Goal: Information Seeking & Learning: Learn about a topic

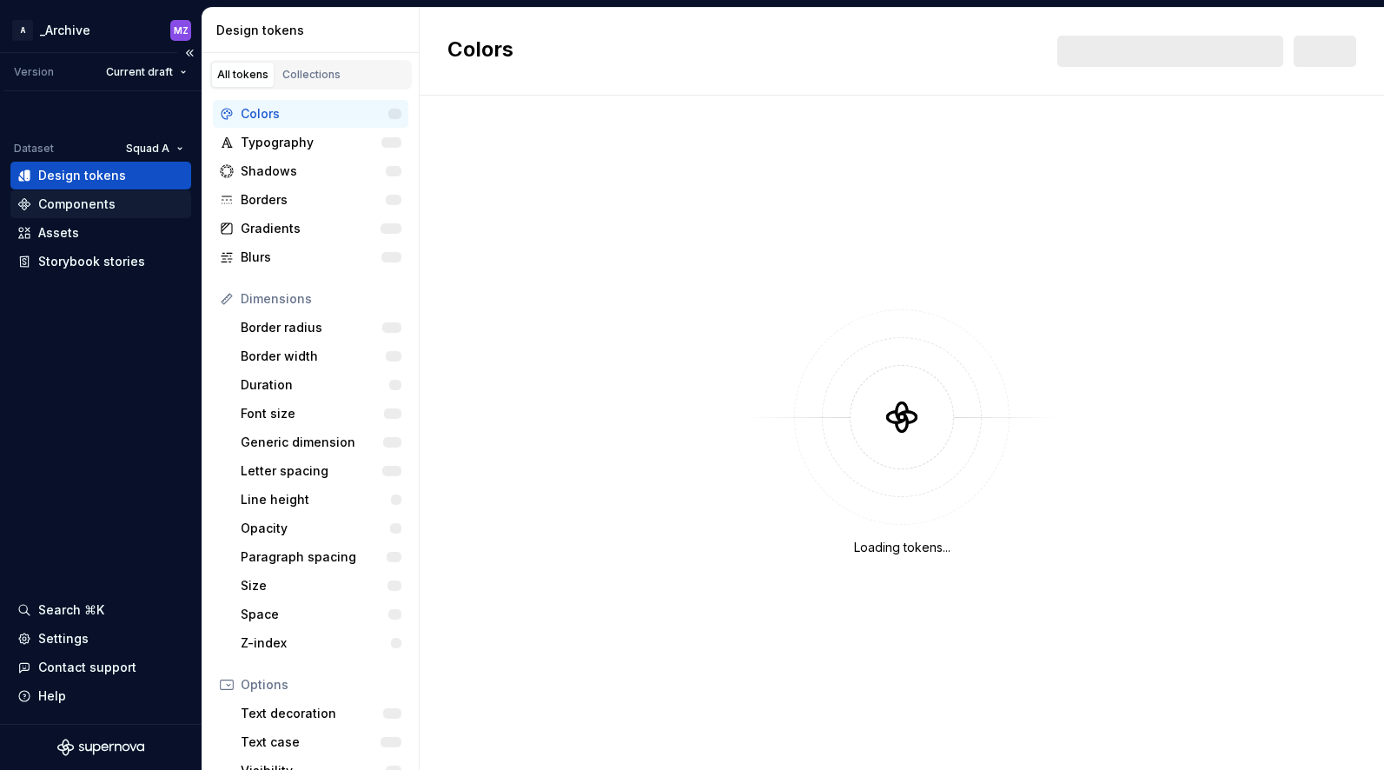
click at [104, 200] on div "Components" at bounding box center [76, 204] width 77 height 17
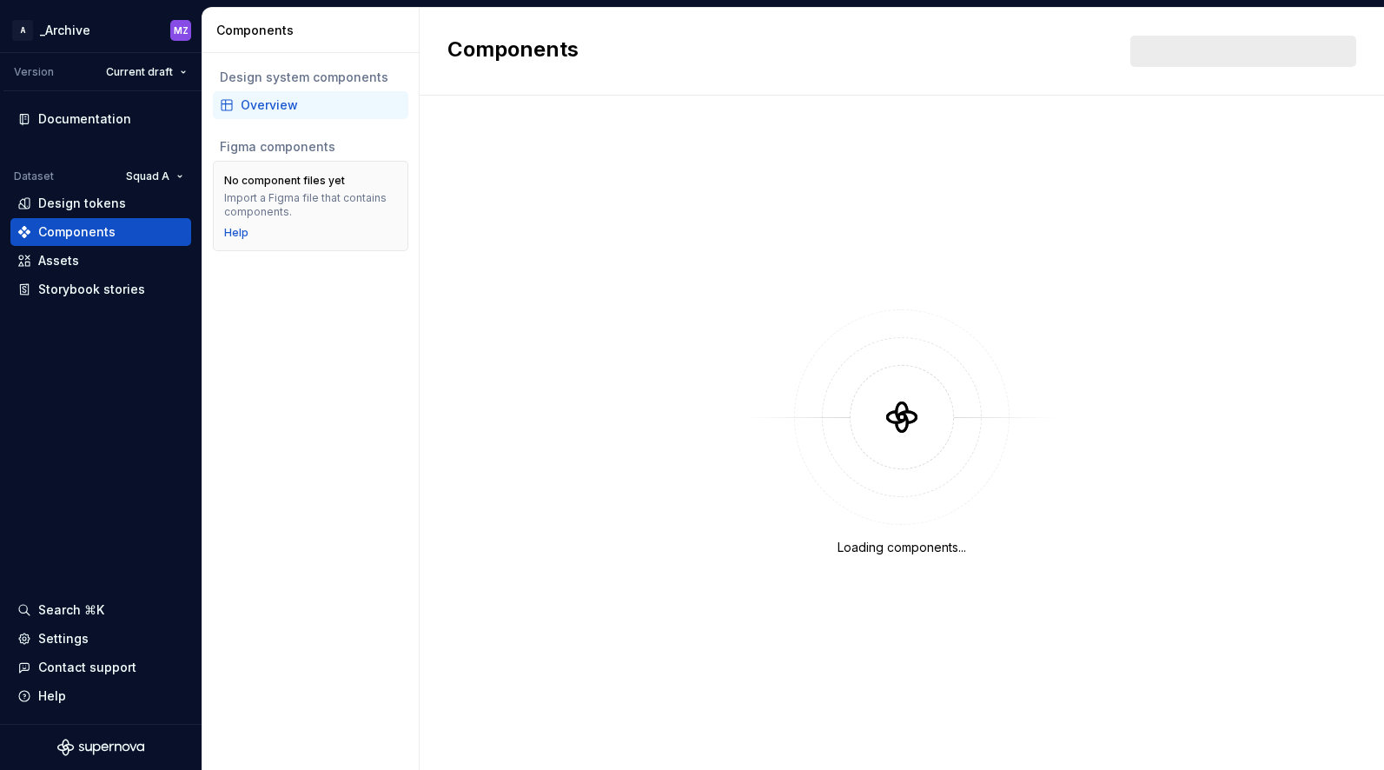
click at [238, 103] on div "Overview" at bounding box center [311, 104] width 182 height 17
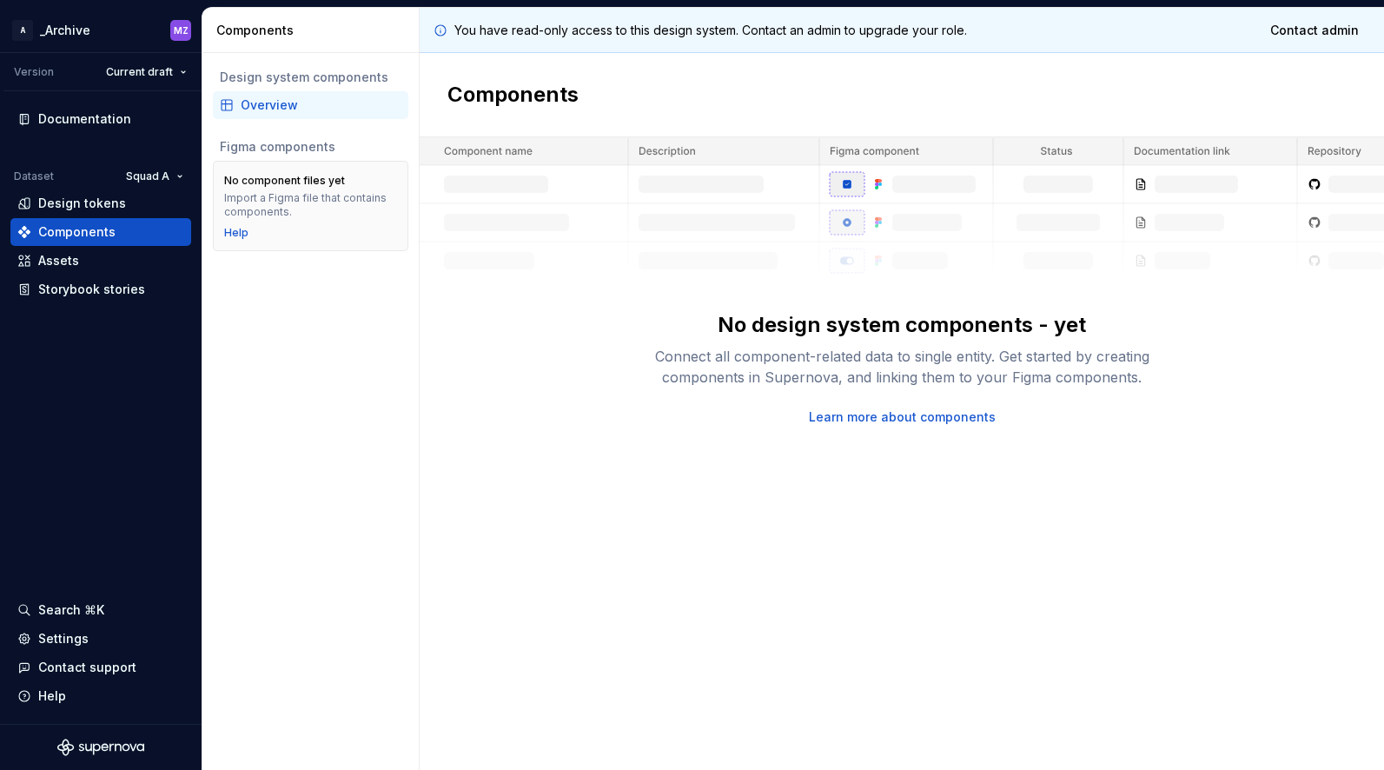
click at [265, 101] on div "Overview" at bounding box center [321, 104] width 161 height 17
click at [158, 70] on html "A _Archive MZ Version Current draft Documentation Dataset Squad A Design tokens…" at bounding box center [692, 385] width 1384 height 770
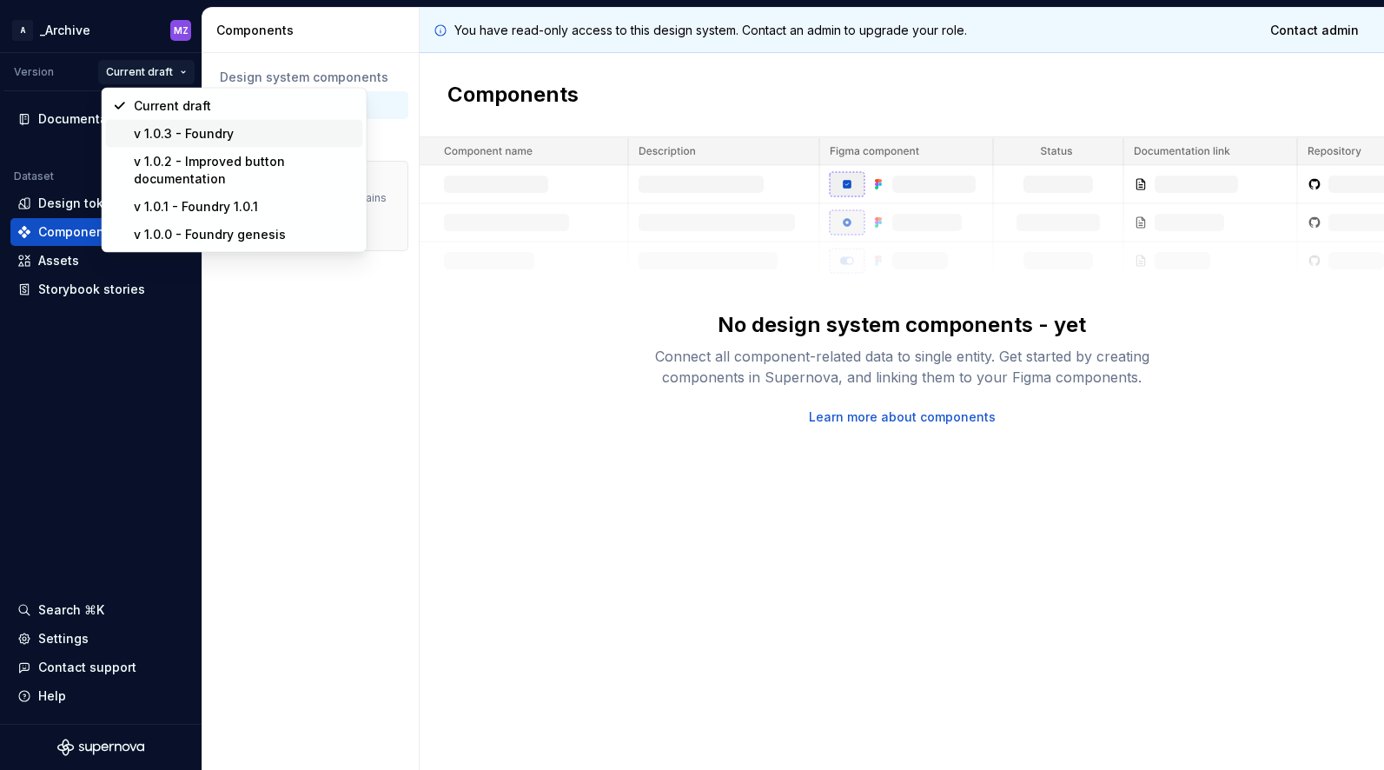
click at [176, 130] on div "v 1.0.3 - Foundry" at bounding box center [245, 133] width 222 height 17
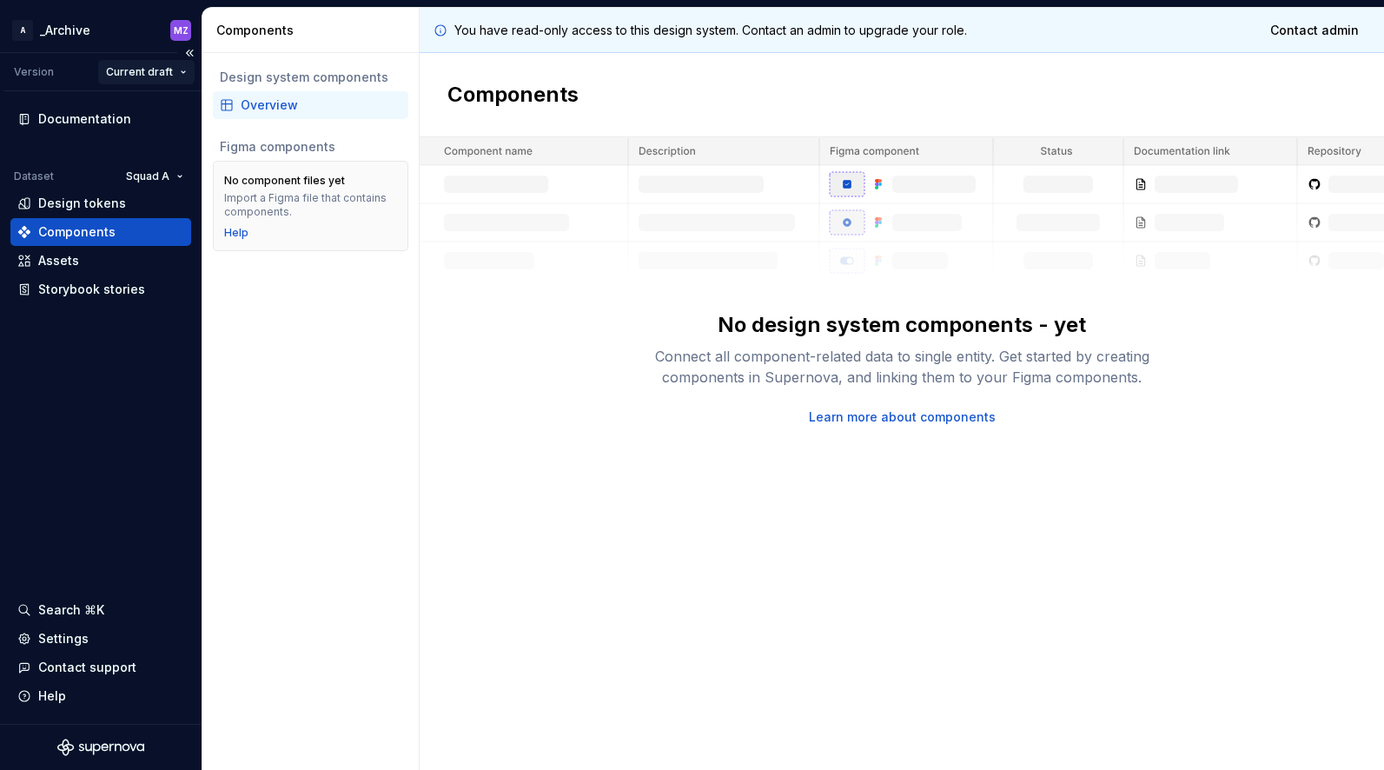
click at [171, 71] on html "A _Archive MZ Version Current draft Documentation Dataset Squad A Design tokens…" at bounding box center [692, 385] width 1384 height 770
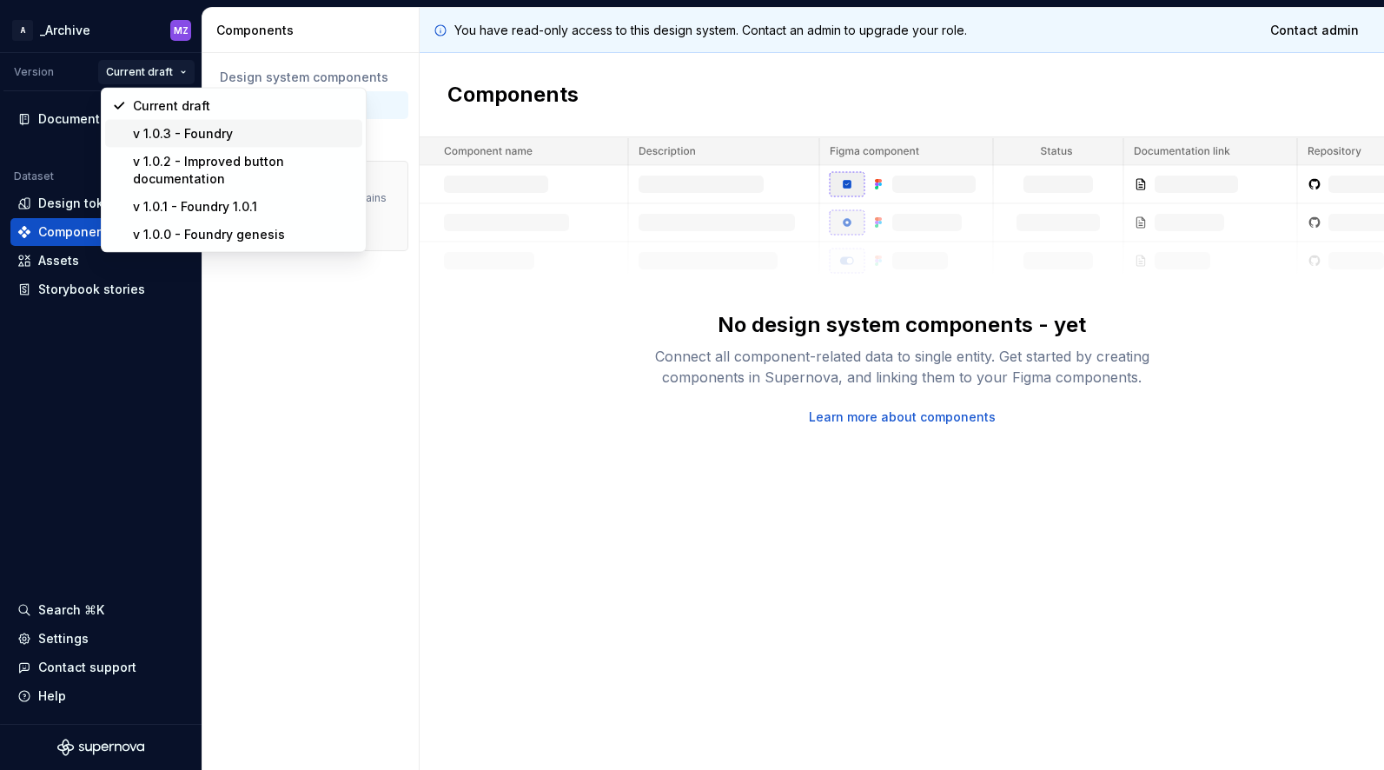
click at [184, 134] on div "v 1.0.3 - Foundry" at bounding box center [244, 133] width 222 height 17
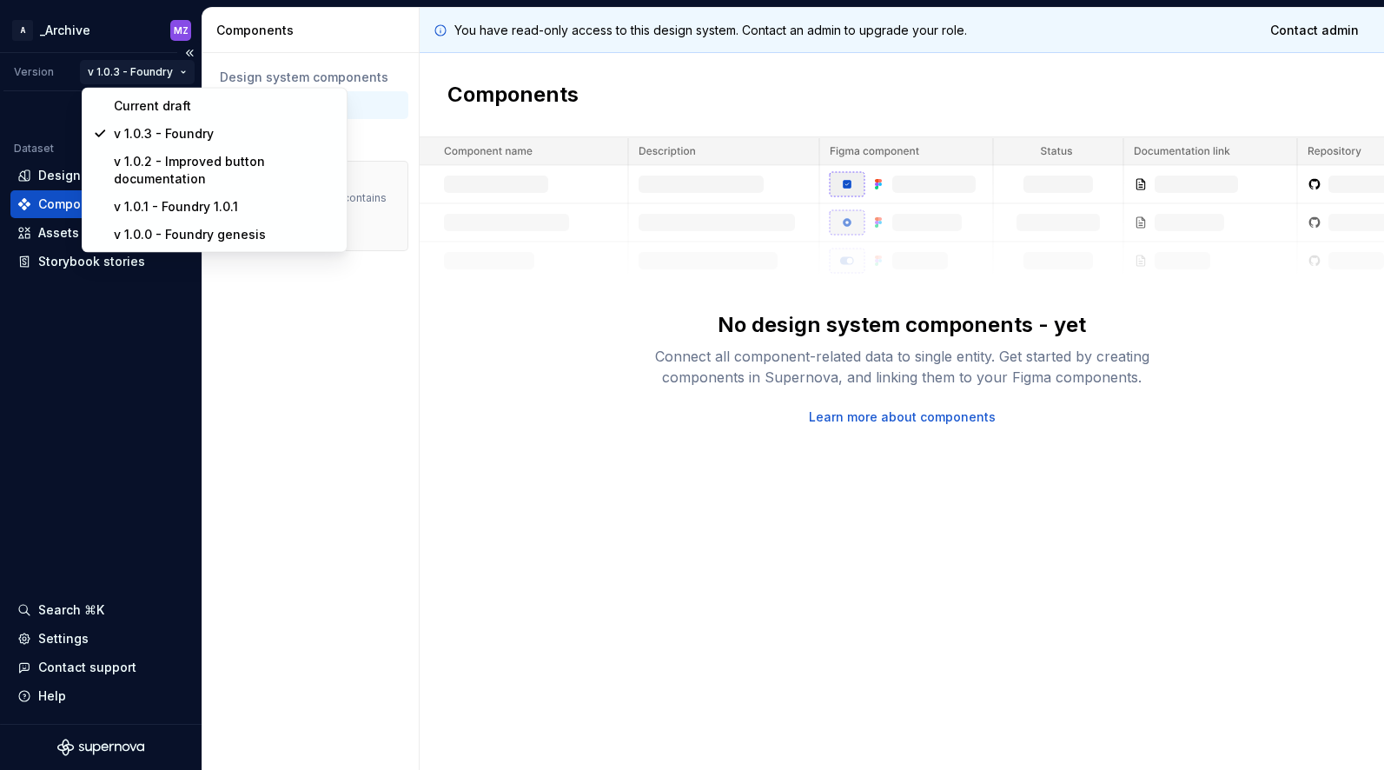
click at [138, 75] on html "A _Archive MZ Version v 1.0.3 - Foundry Dataset Squad A Design tokens Component…" at bounding box center [692, 385] width 1384 height 770
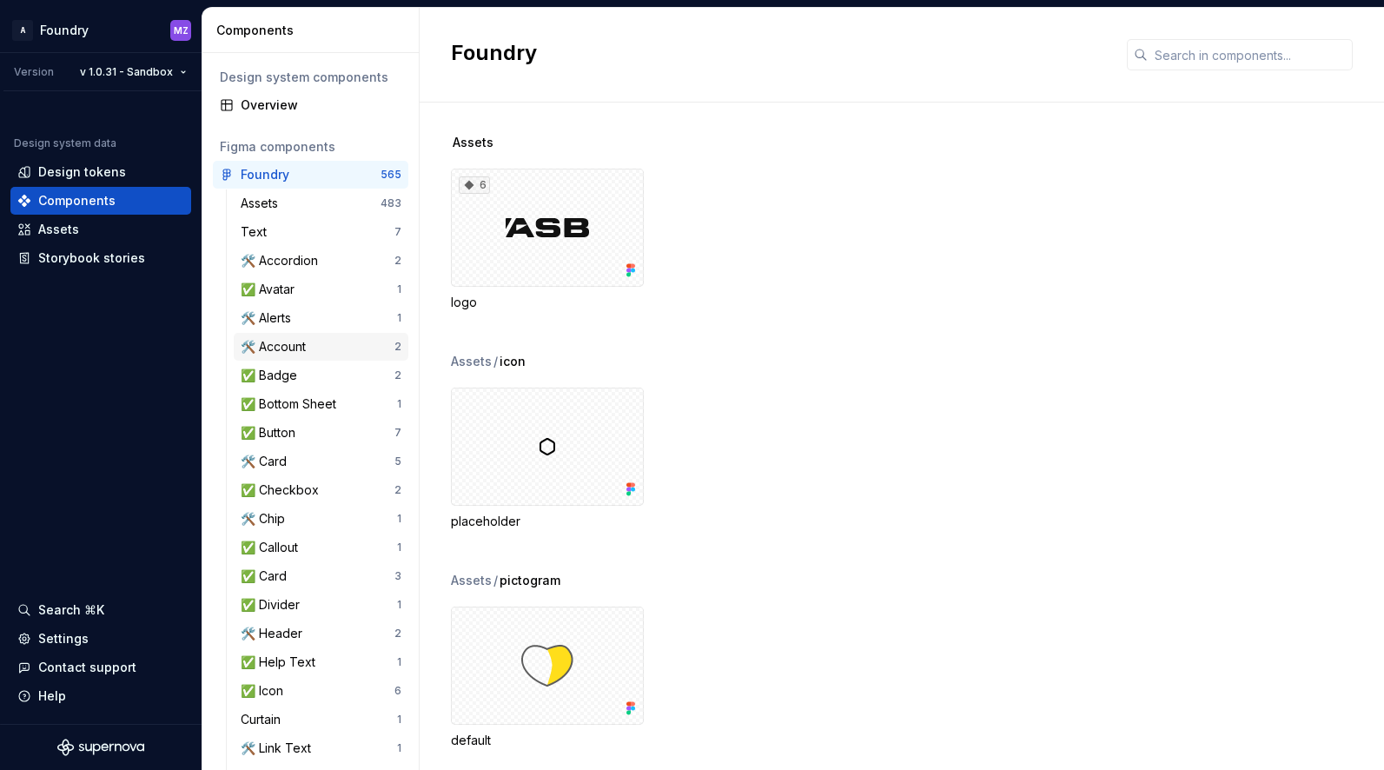
click at [327, 345] on div "🛠️ Account" at bounding box center [318, 346] width 154 height 17
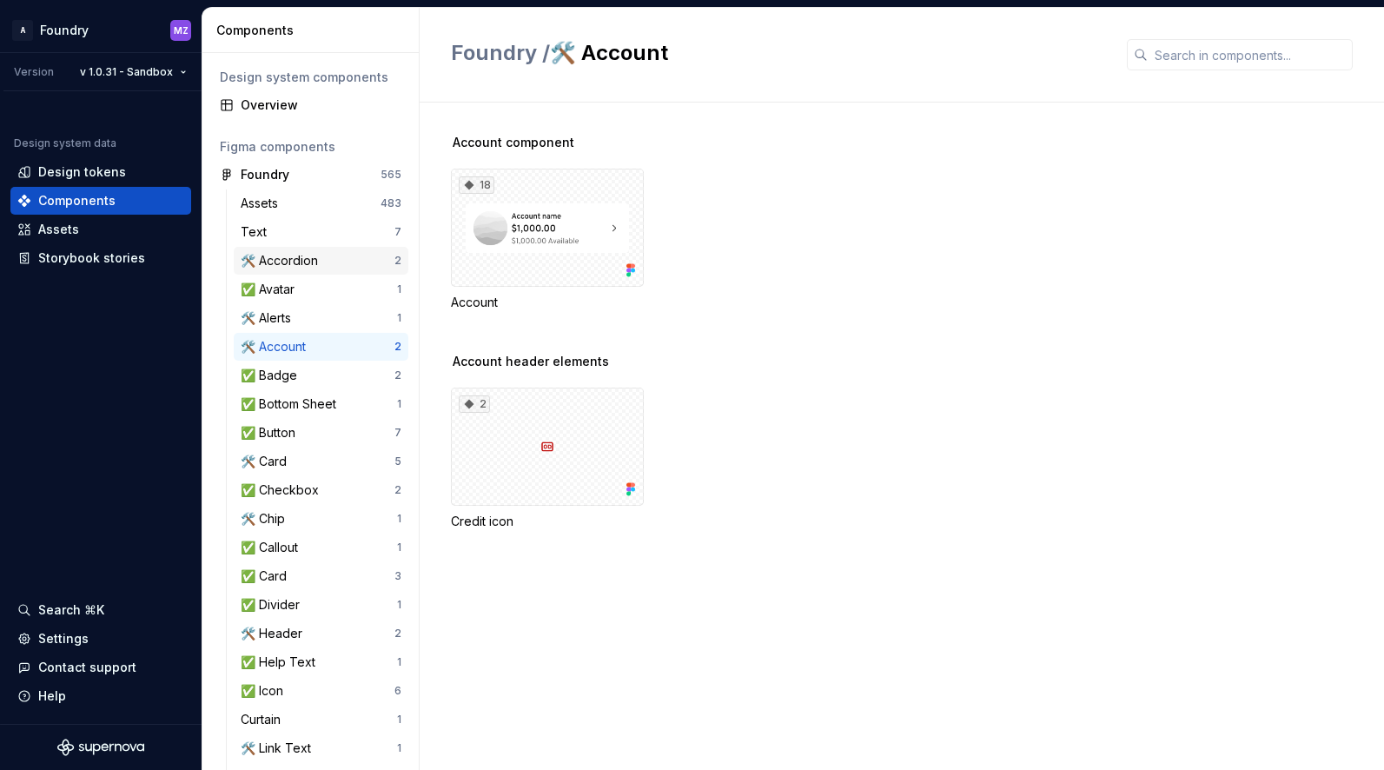
click at [348, 261] on div "🛠️ Accordion" at bounding box center [318, 260] width 154 height 17
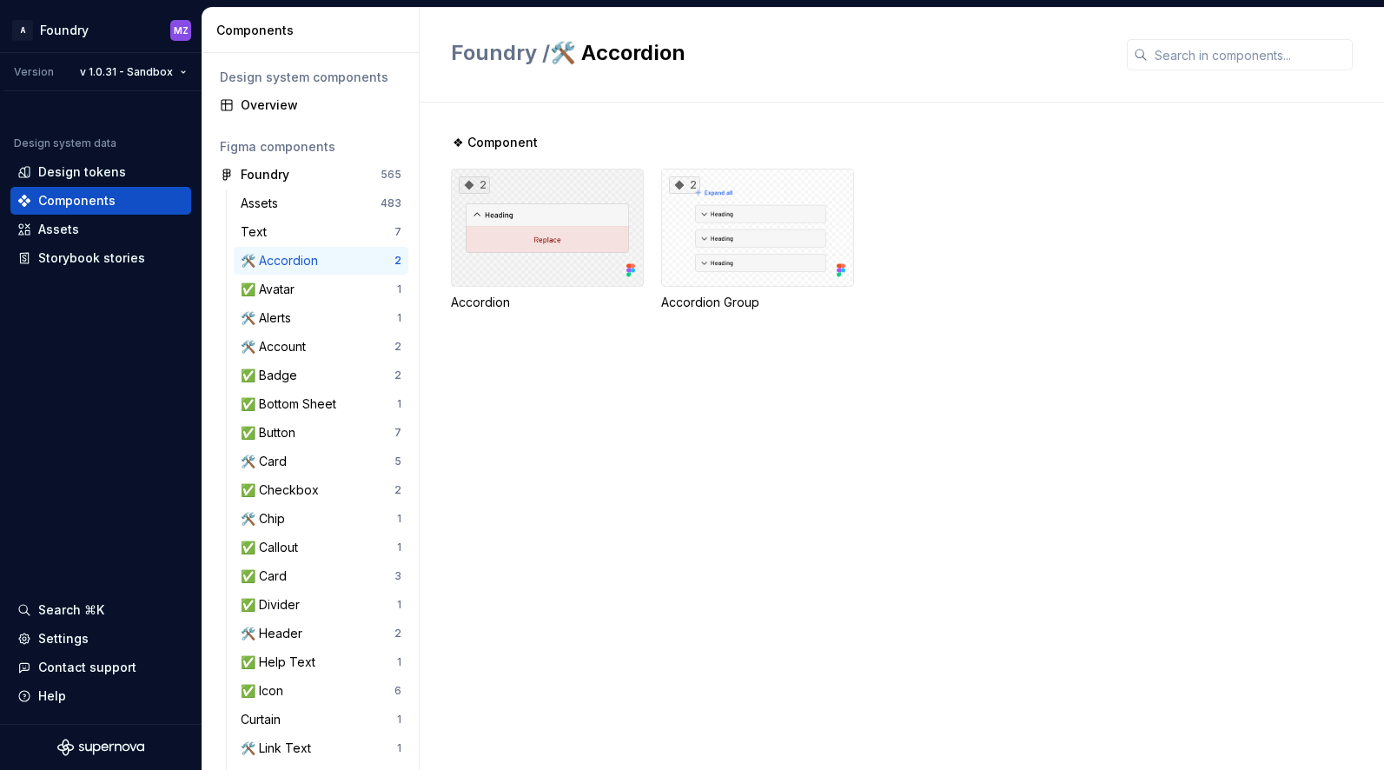
click at [536, 263] on div "2" at bounding box center [547, 228] width 193 height 118
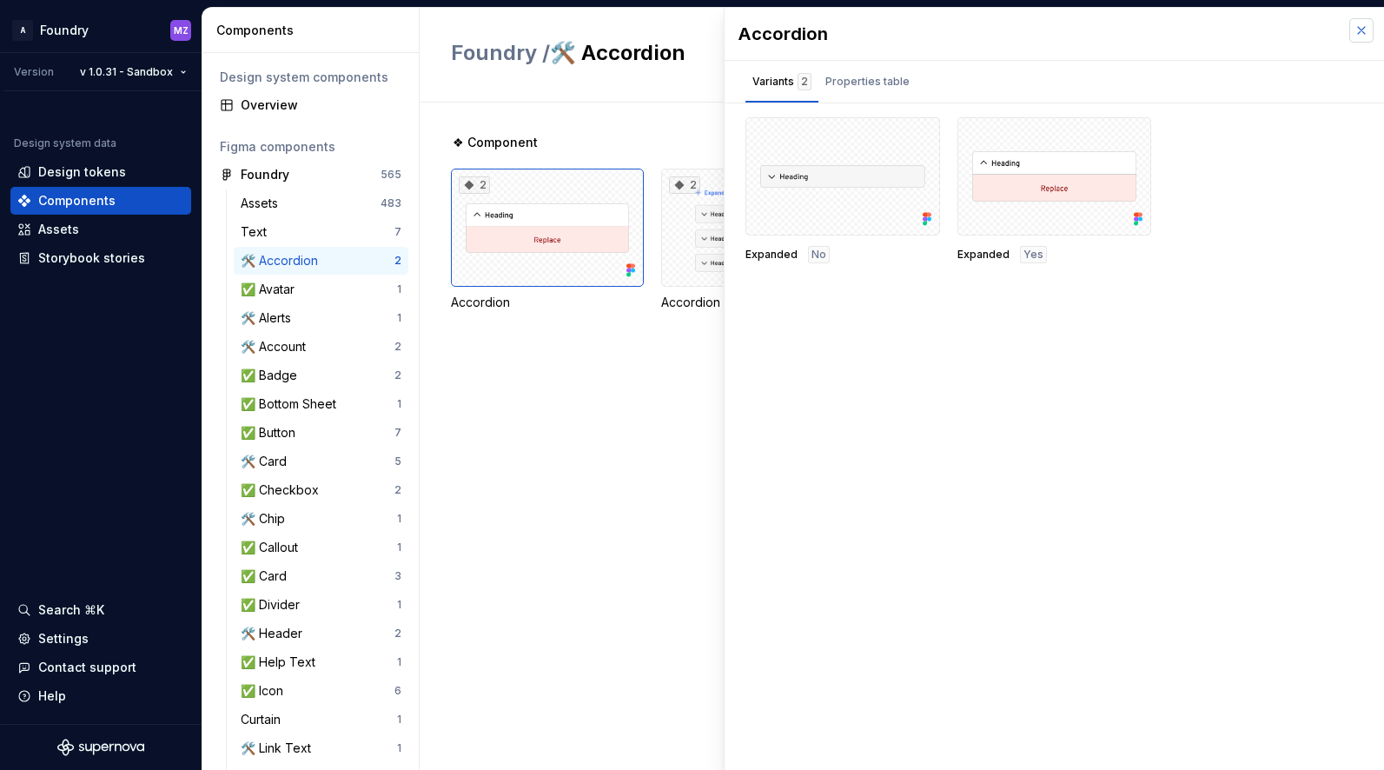
click at [1361, 28] on button "button" at bounding box center [1362, 30] width 24 height 24
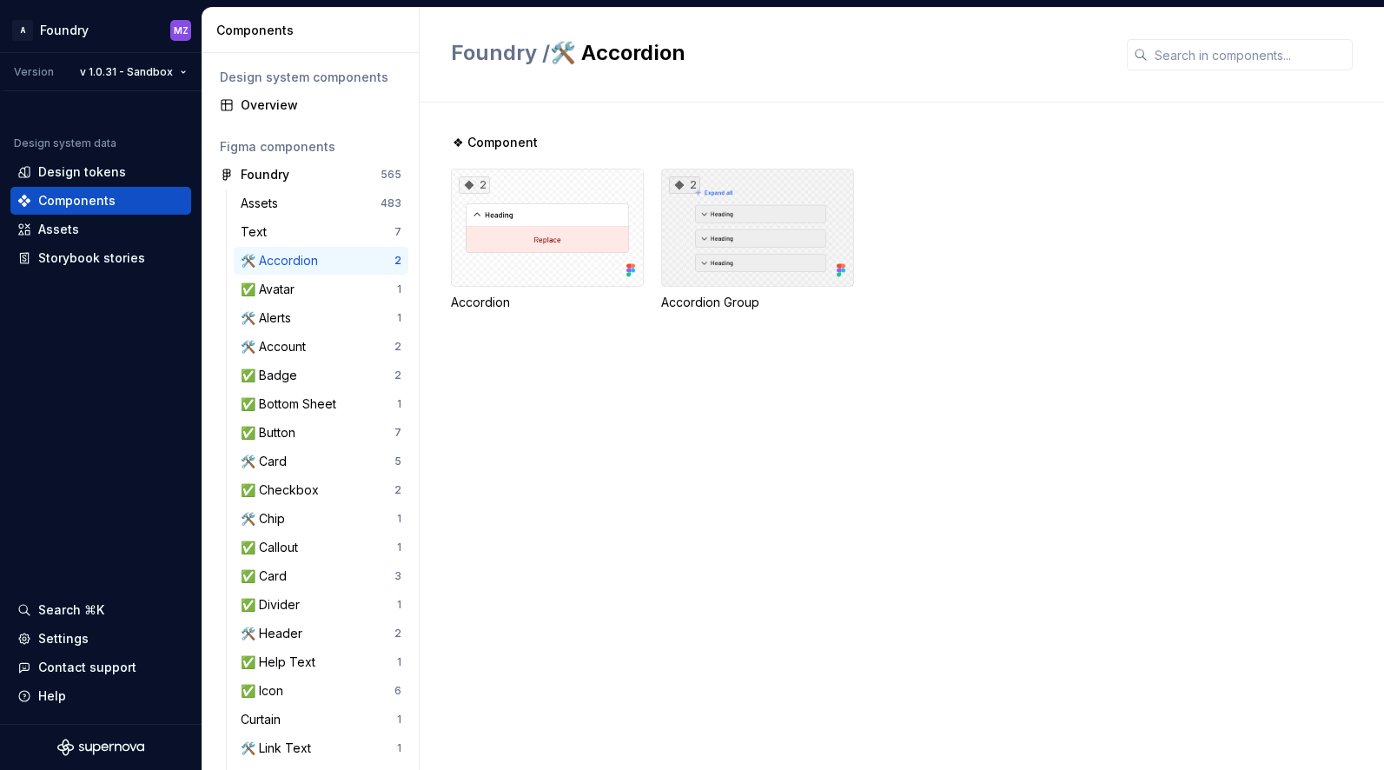
click at [802, 212] on div "2" at bounding box center [757, 228] width 193 height 118
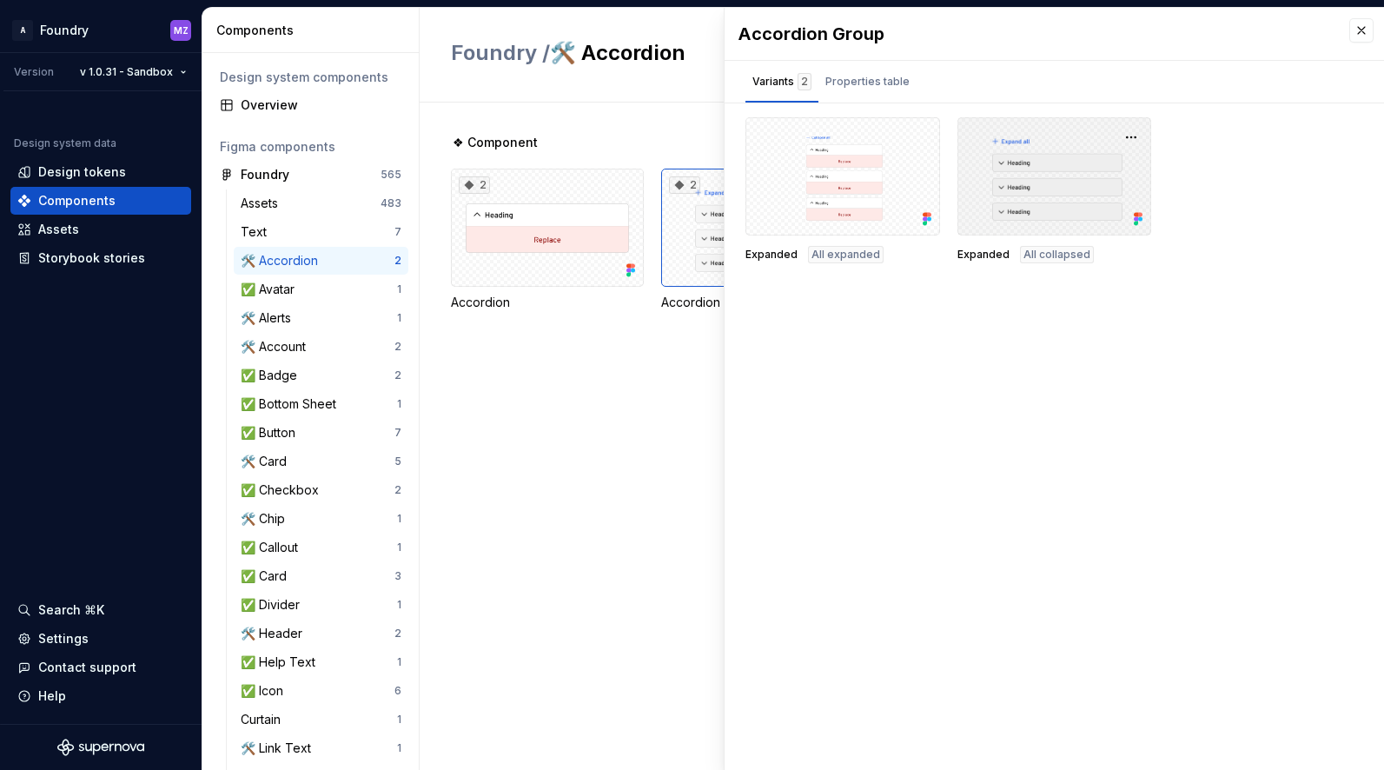
click at [1041, 201] on div at bounding box center [1055, 176] width 195 height 118
click at [991, 214] on div at bounding box center [1055, 176] width 195 height 118
click at [1127, 137] on button "button" at bounding box center [1131, 137] width 24 height 24
click at [1101, 168] on div "Open in [GEOGRAPHIC_DATA]" at bounding box center [1076, 189] width 113 height 52
click at [300, 342] on div "🛠️ Account" at bounding box center [277, 346] width 72 height 17
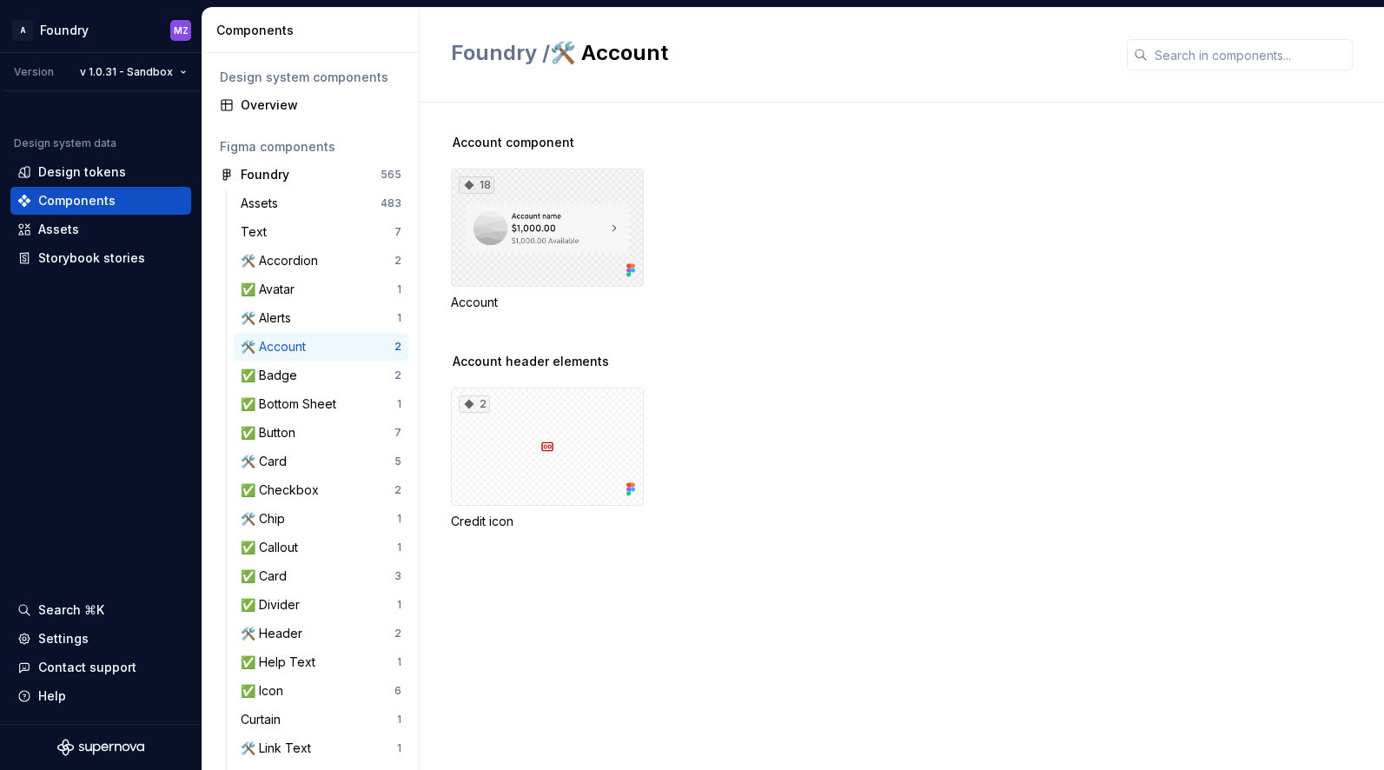
click at [562, 222] on div "18" at bounding box center [547, 228] width 193 height 118
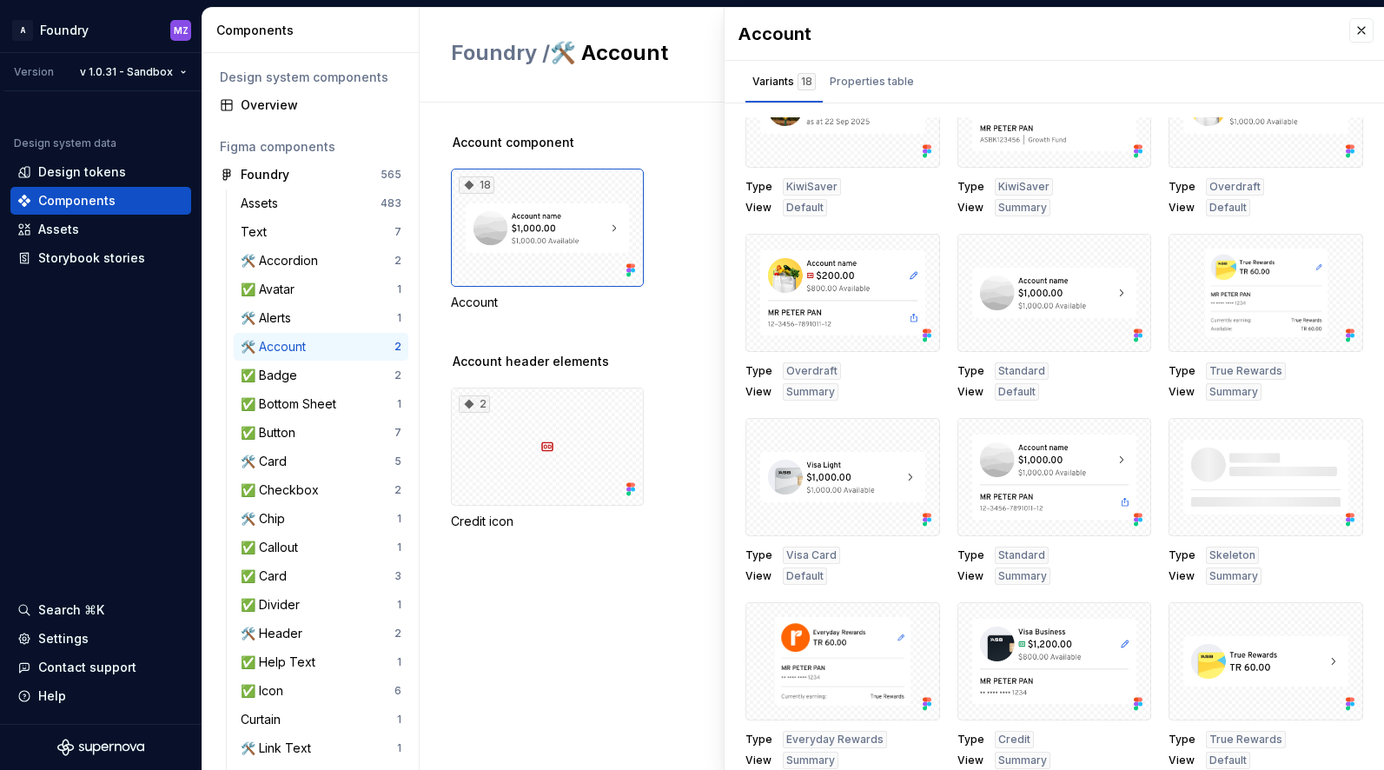
scroll to position [442, 0]
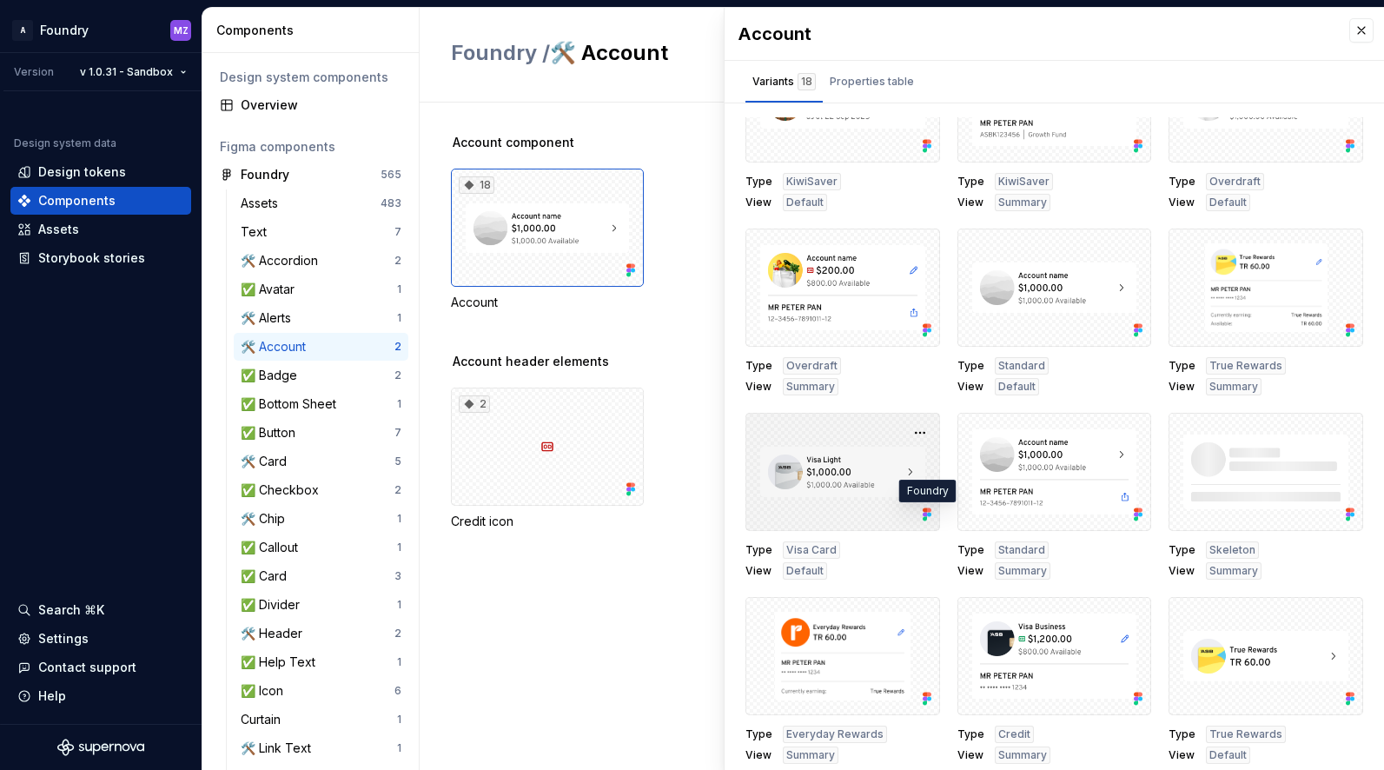
click at [927, 516] on icon at bounding box center [927, 514] width 17 height 17
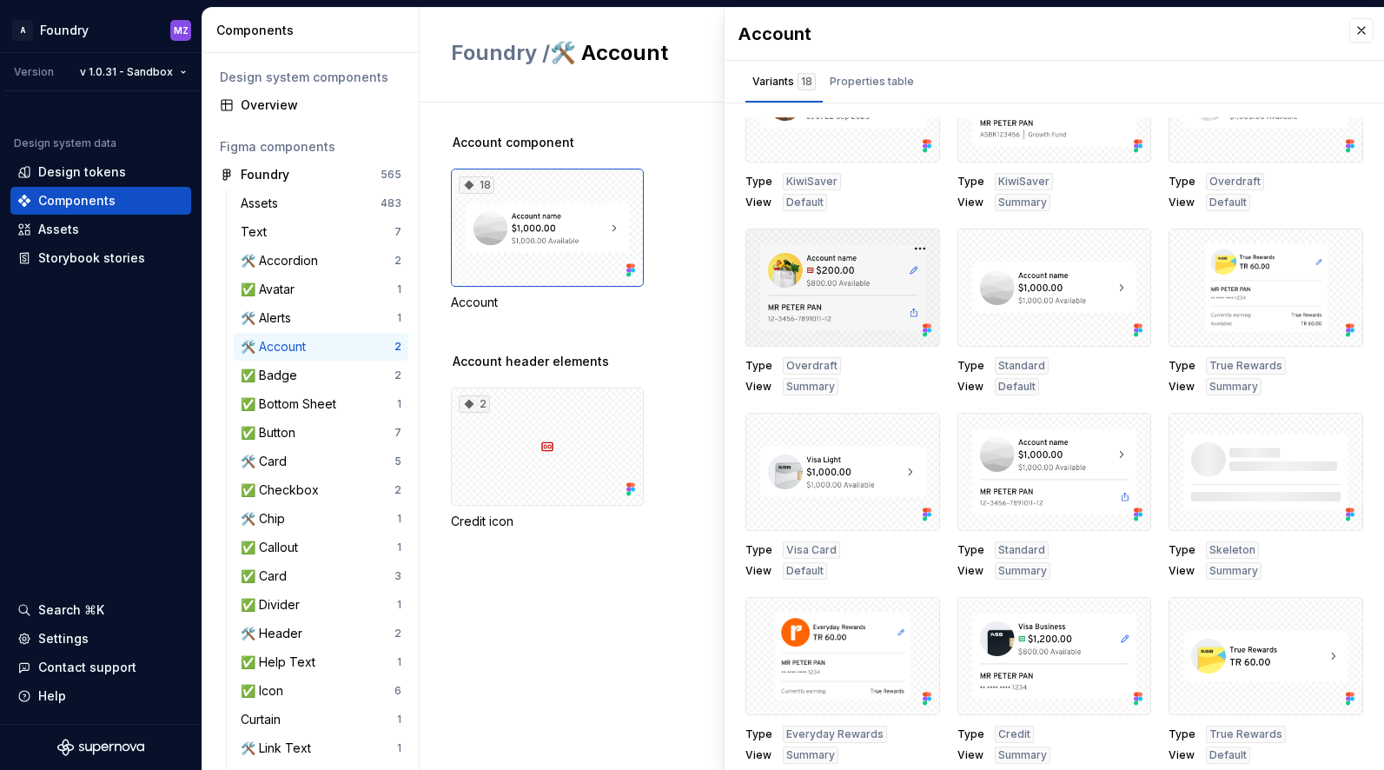
click at [927, 329] on icon at bounding box center [929, 331] width 4 height 4
click at [911, 251] on button "button" at bounding box center [920, 248] width 24 height 24
click at [888, 285] on div "Open in [GEOGRAPHIC_DATA]" at bounding box center [864, 300] width 113 height 52
click at [502, 469] on div "2" at bounding box center [547, 447] width 193 height 118
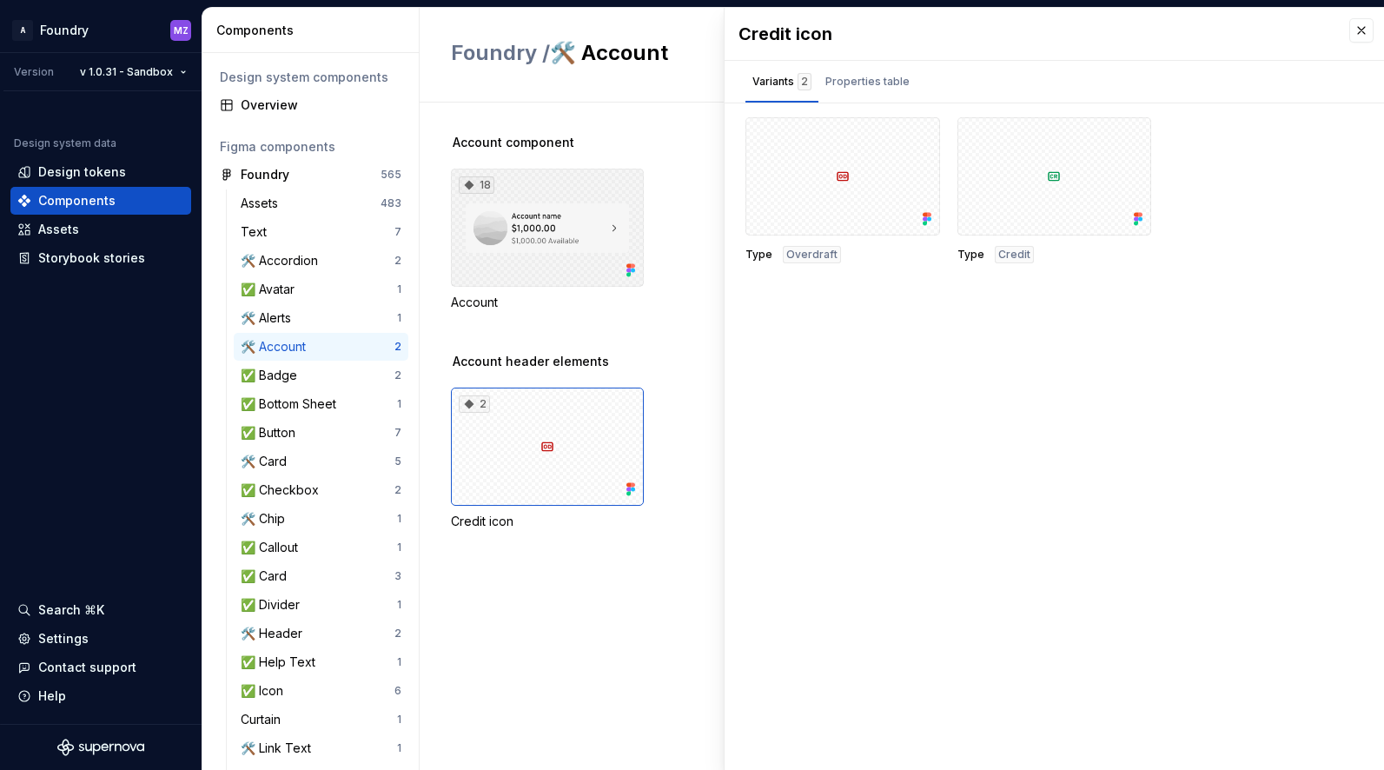
click at [544, 212] on div "18" at bounding box center [547, 228] width 193 height 118
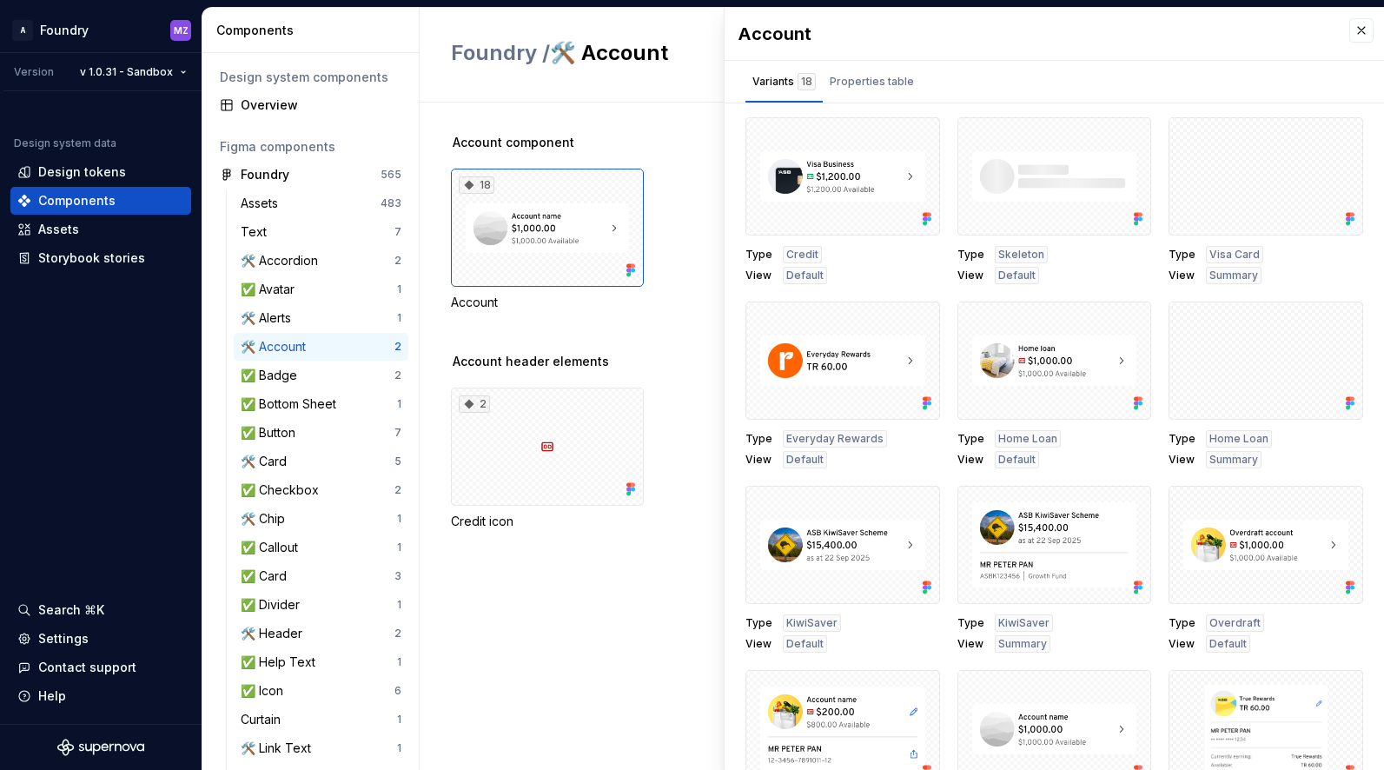
scroll to position [24, 0]
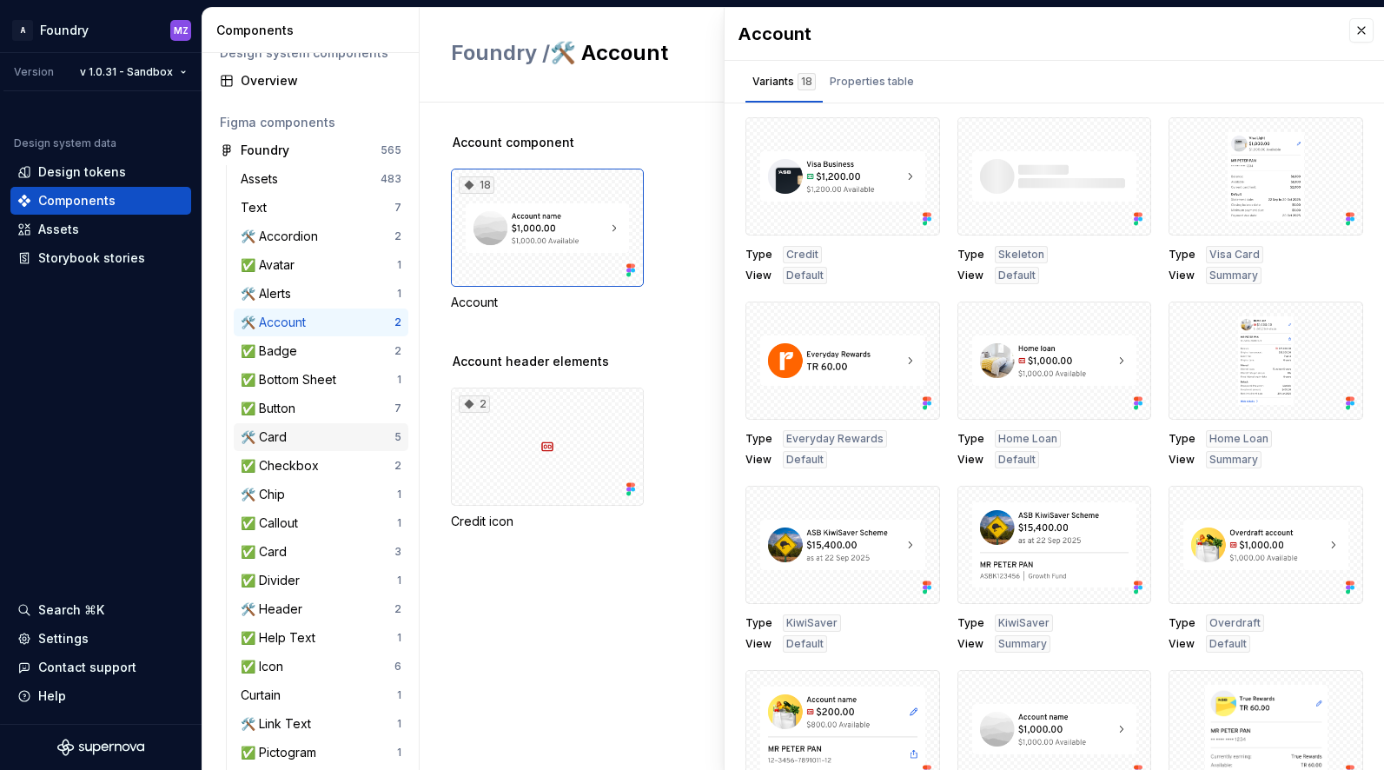
click at [326, 434] on div "🛠️ Card" at bounding box center [318, 436] width 154 height 17
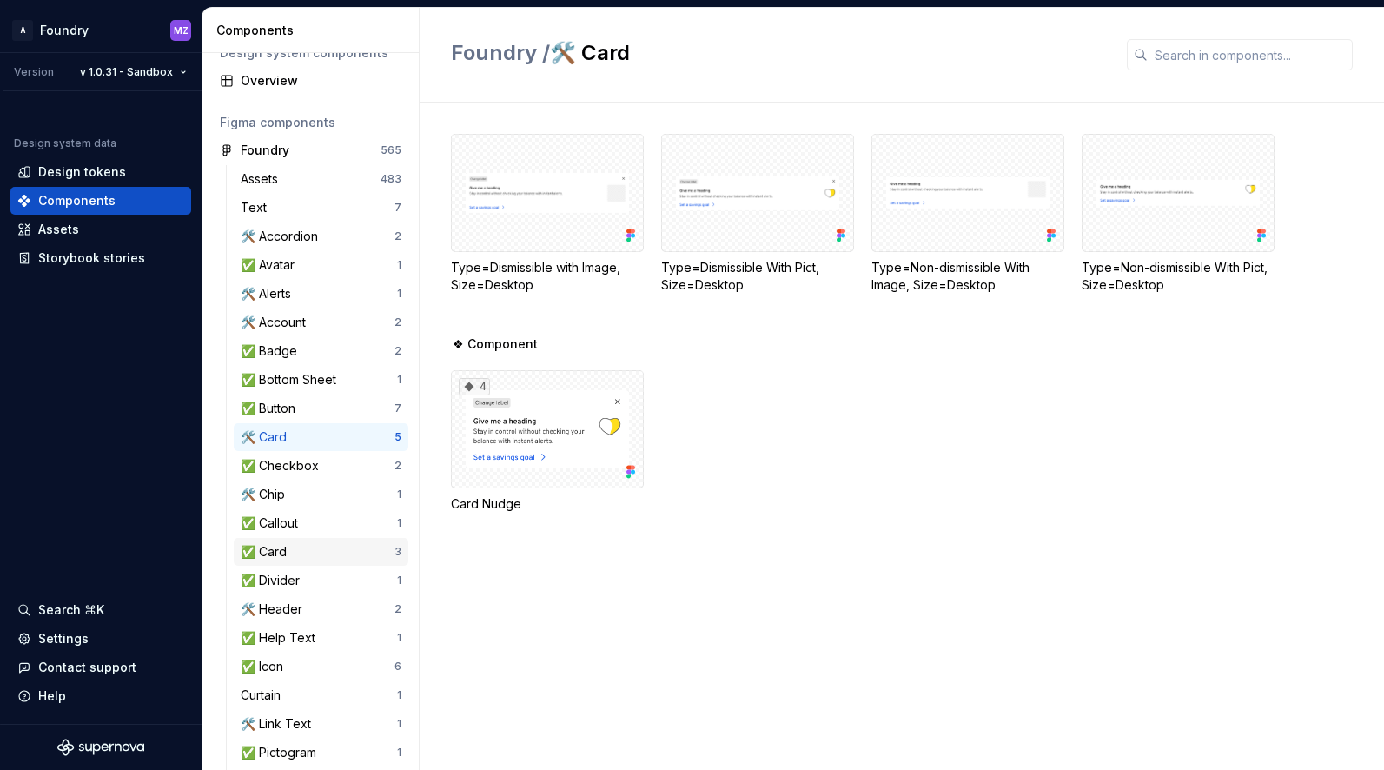
click at [282, 549] on div "✅ Card" at bounding box center [267, 551] width 53 height 17
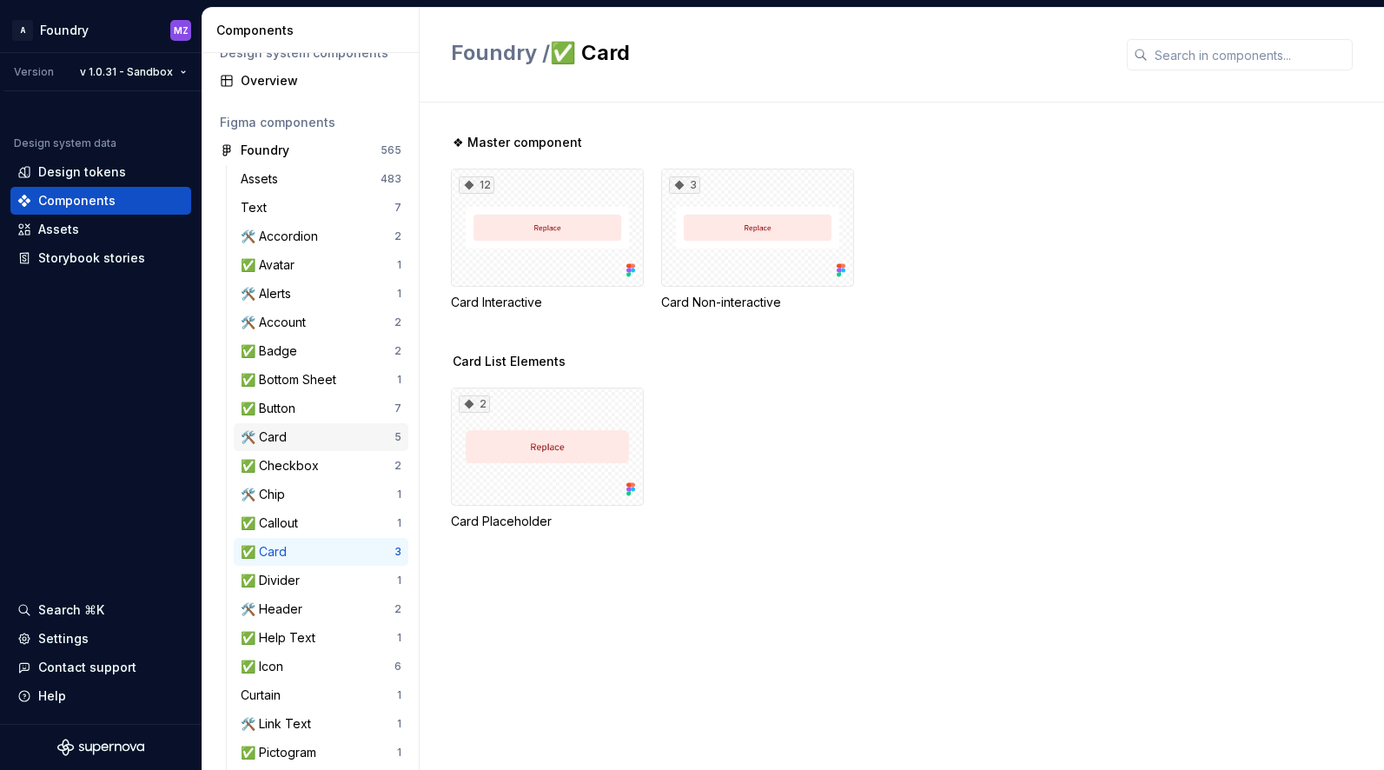
click at [292, 432] on div "🛠️ Card" at bounding box center [318, 436] width 154 height 17
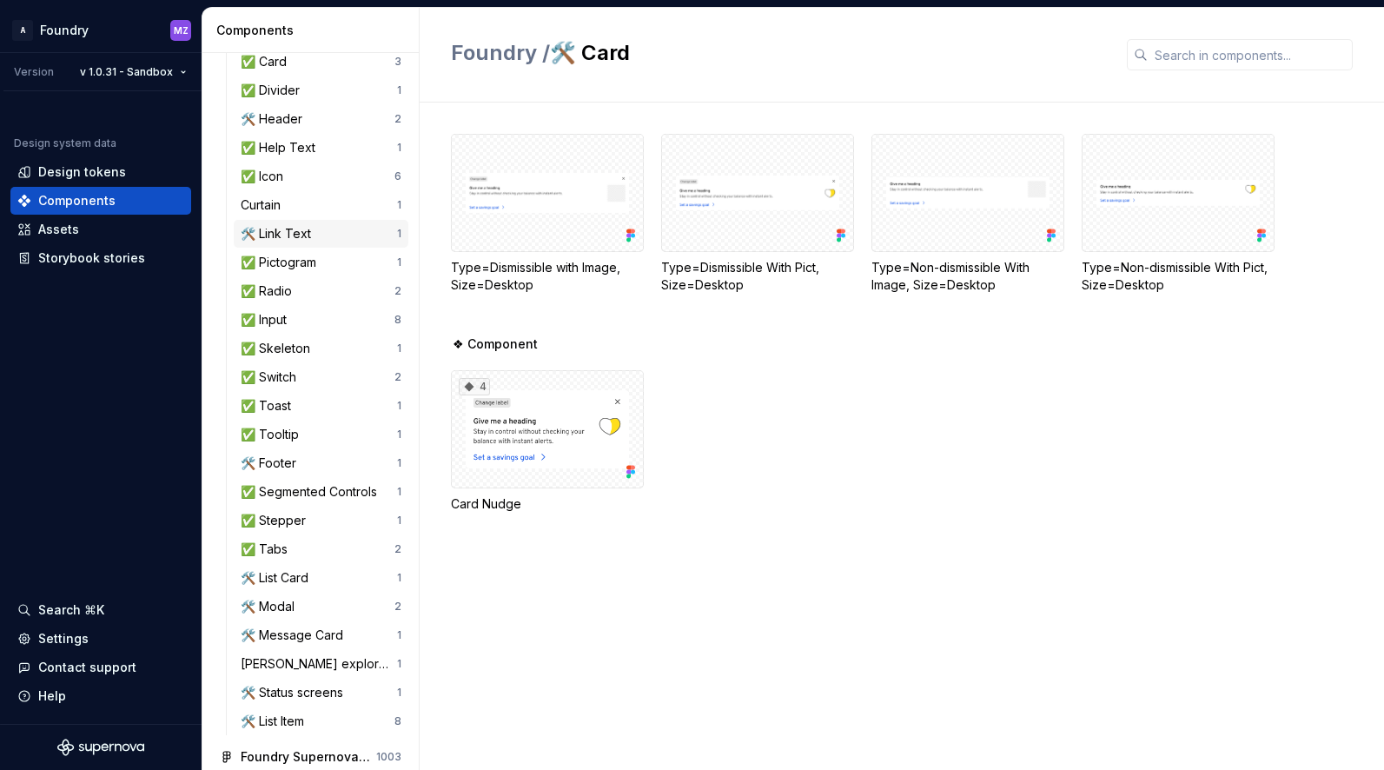
scroll to position [534, 0]
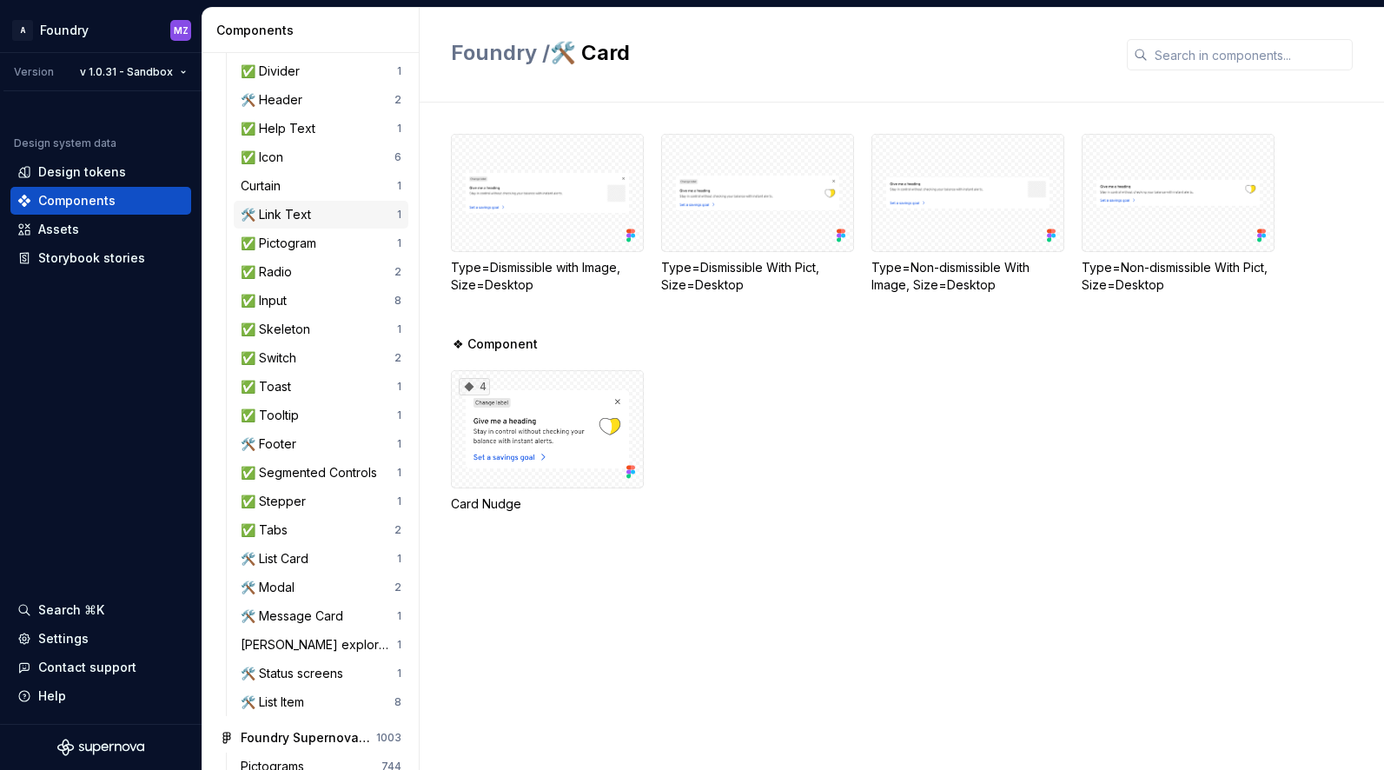
click at [312, 603] on div "🛠️ Message Card 1" at bounding box center [321, 616] width 175 height 28
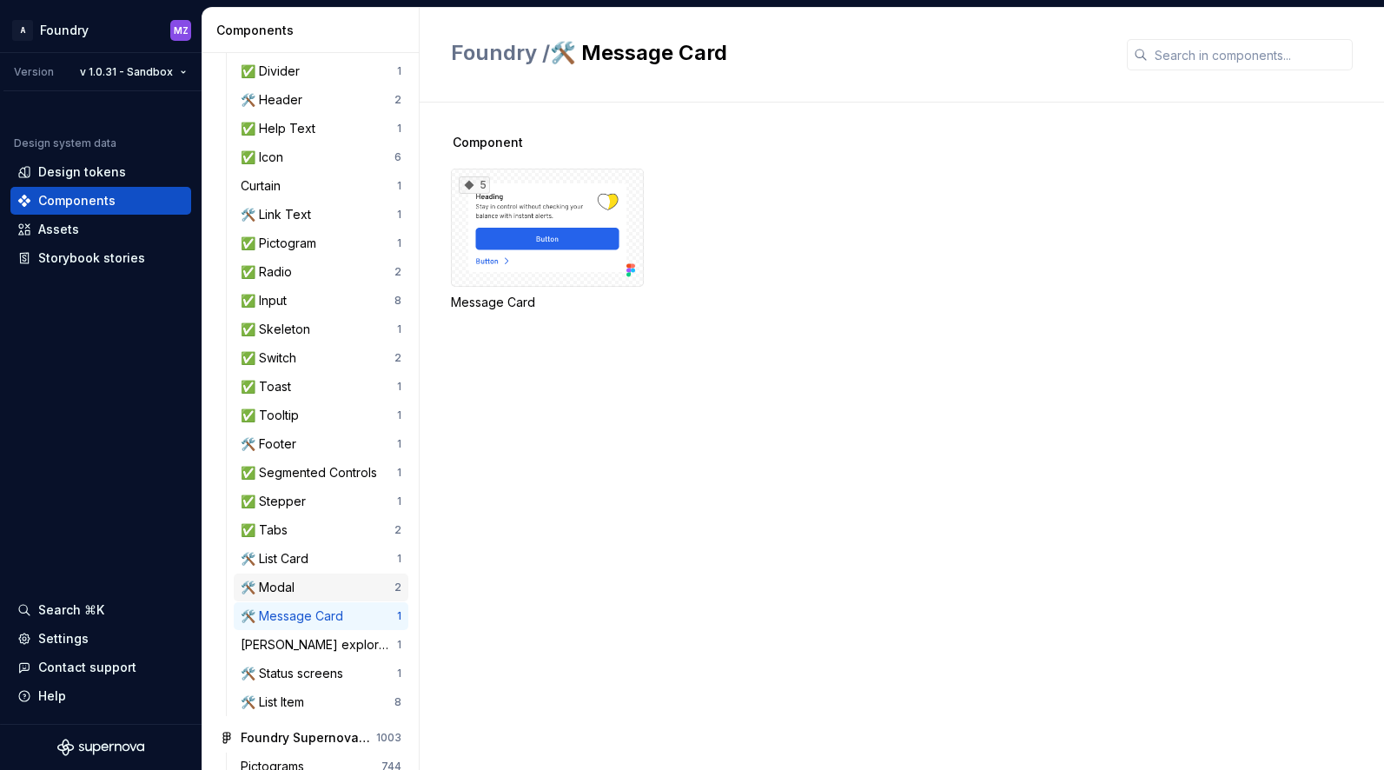
click at [279, 588] on div "🛠️ Modal" at bounding box center [271, 587] width 61 height 17
